Goal: Find specific page/section: Find specific page/section

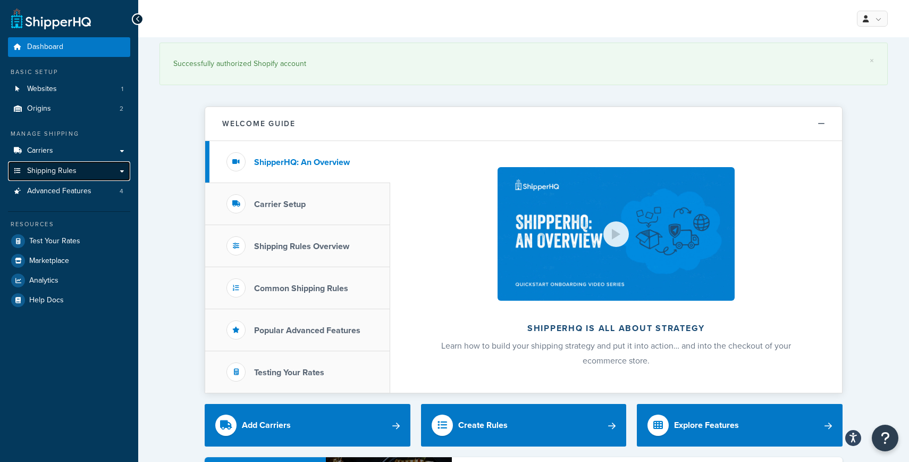
click at [54, 165] on link "Shipping Rules" at bounding box center [69, 171] width 122 height 20
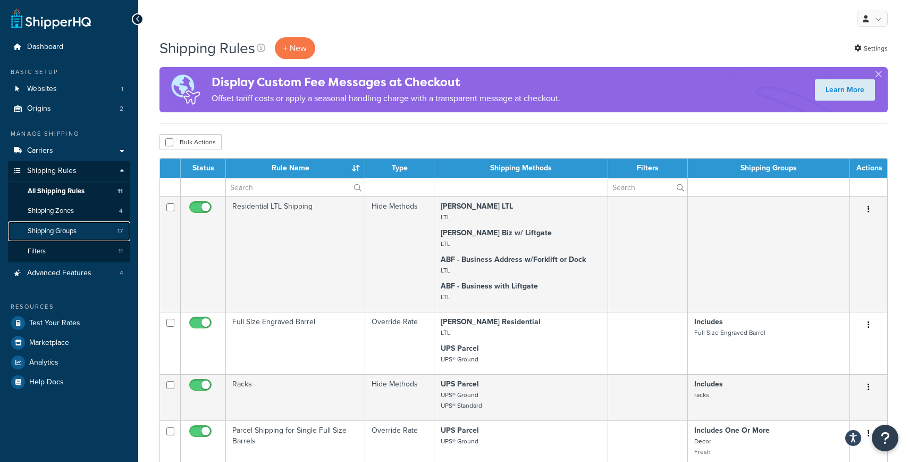
click at [46, 227] on span "Shipping Groups" at bounding box center [52, 231] width 49 height 9
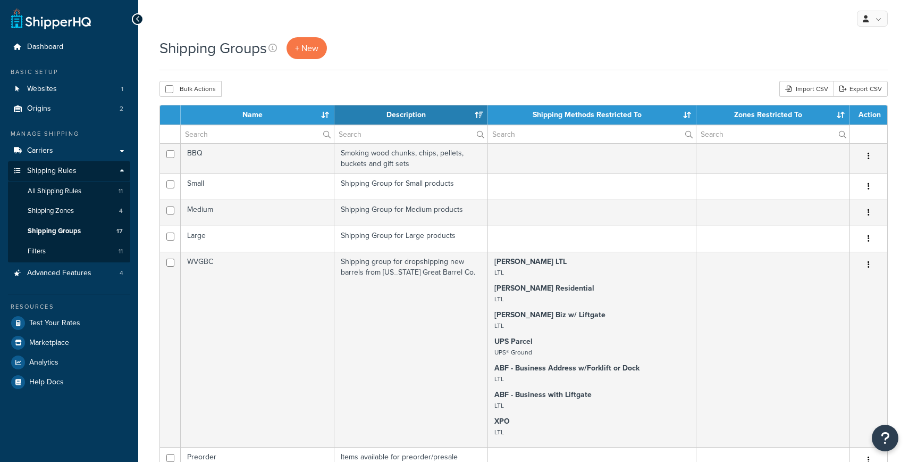
select select "15"
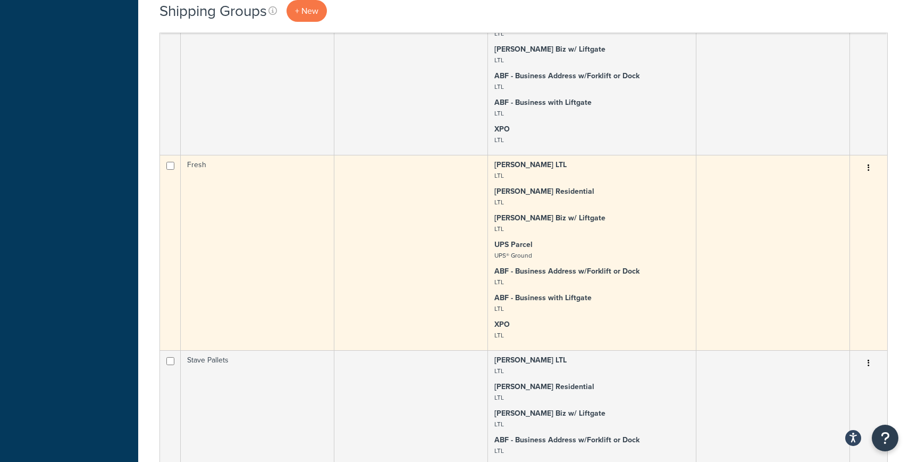
scroll to position [696, 0]
